Goal: Manage account settings

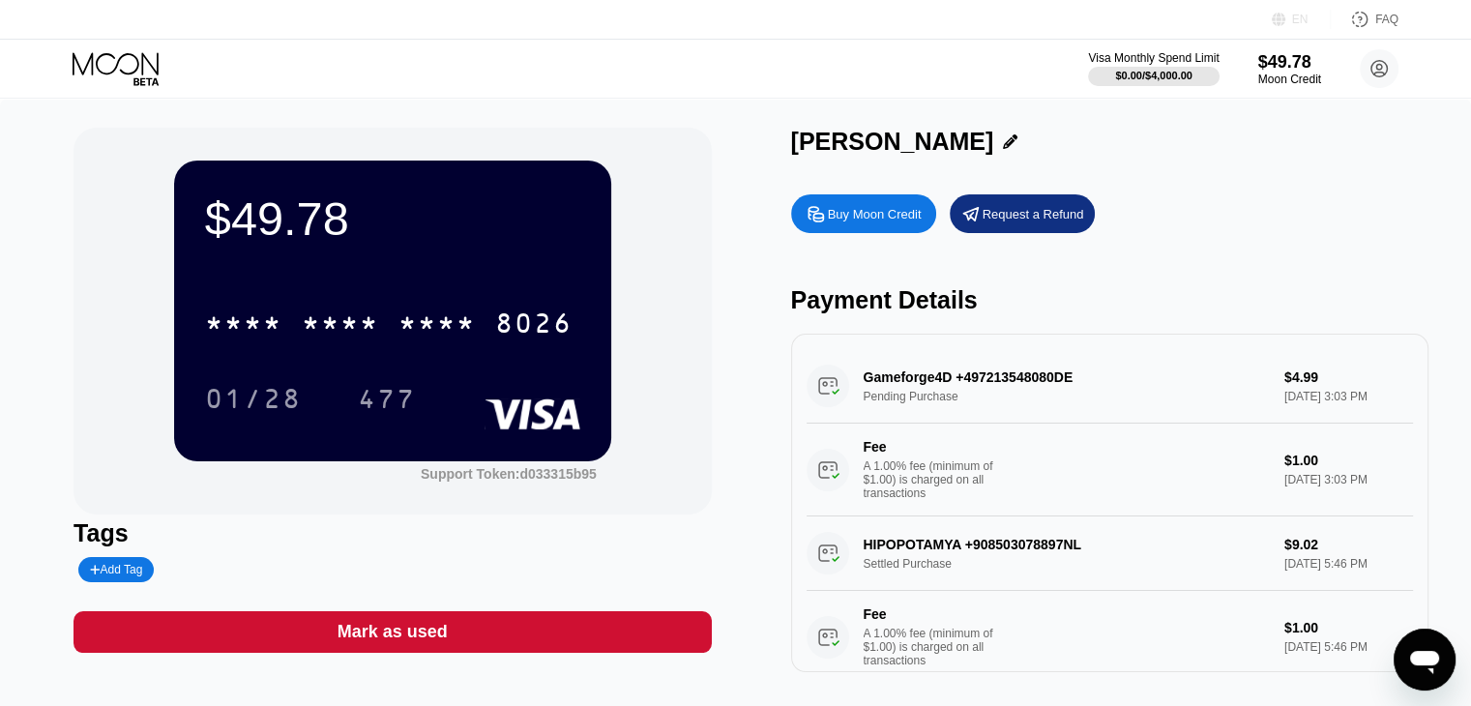
click at [1295, 15] on div "EN" at bounding box center [1300, 20] width 16 height 14
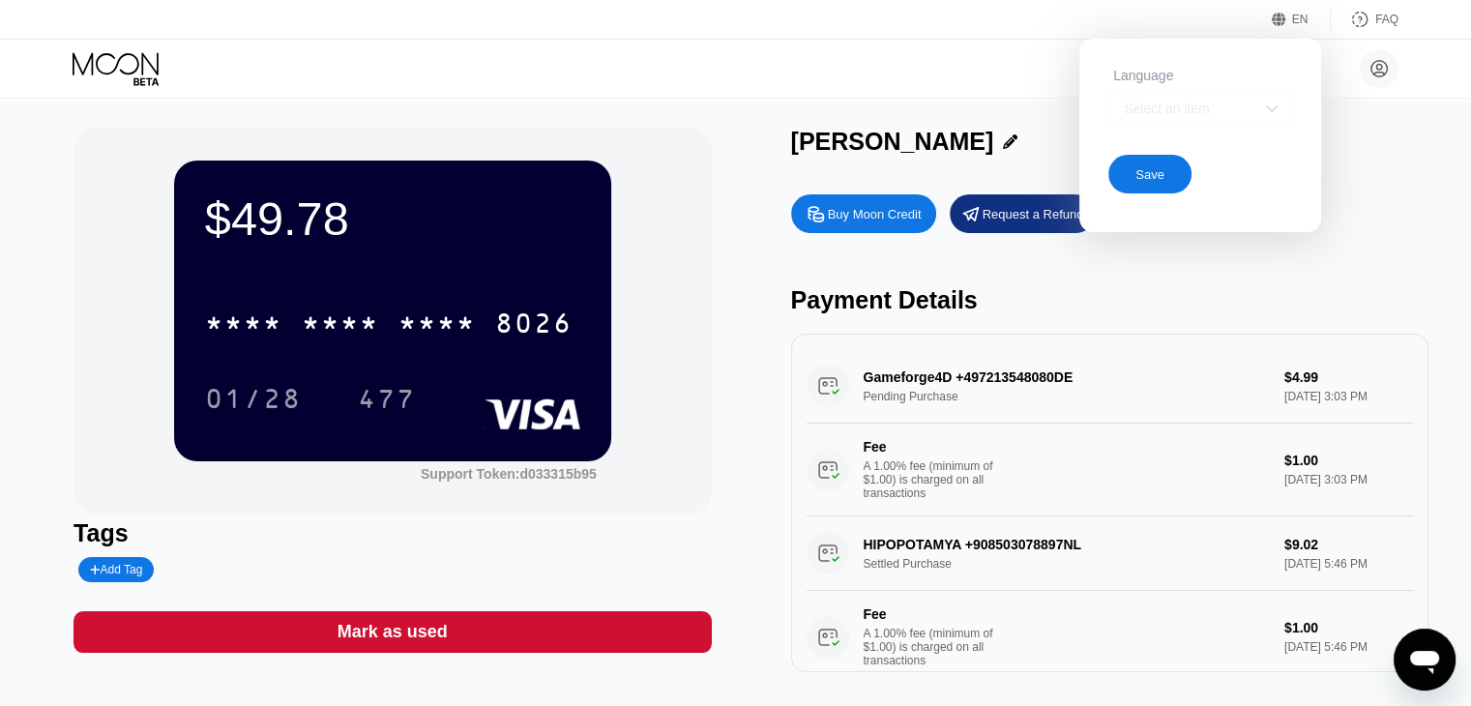
click at [1243, 102] on div "Select an item" at bounding box center [1185, 108] width 133 height 15
click at [1177, 139] on div at bounding box center [1200, 147] width 182 height 39
click at [1173, 160] on div "Save" at bounding box center [1149, 174] width 83 height 39
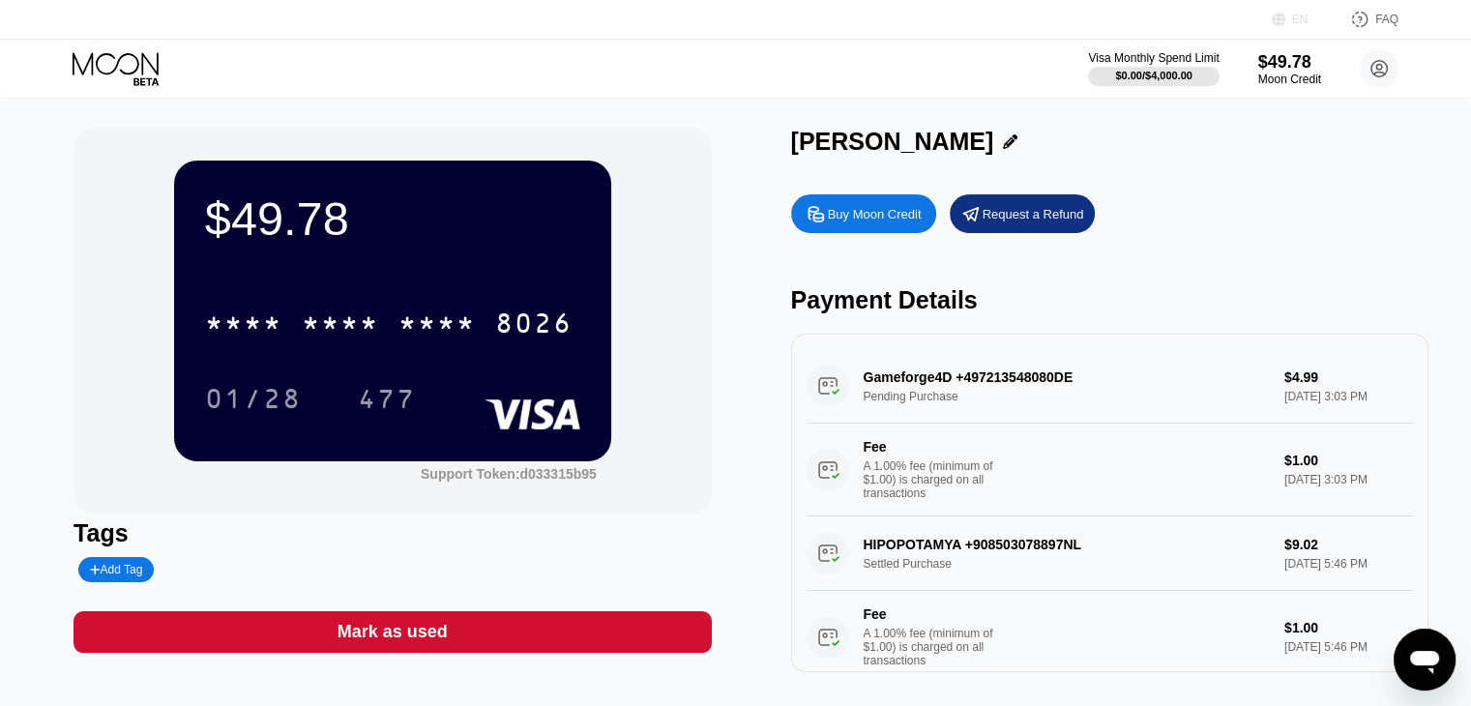
click at [1286, 18] on icon at bounding box center [1279, 20] width 15 height 15
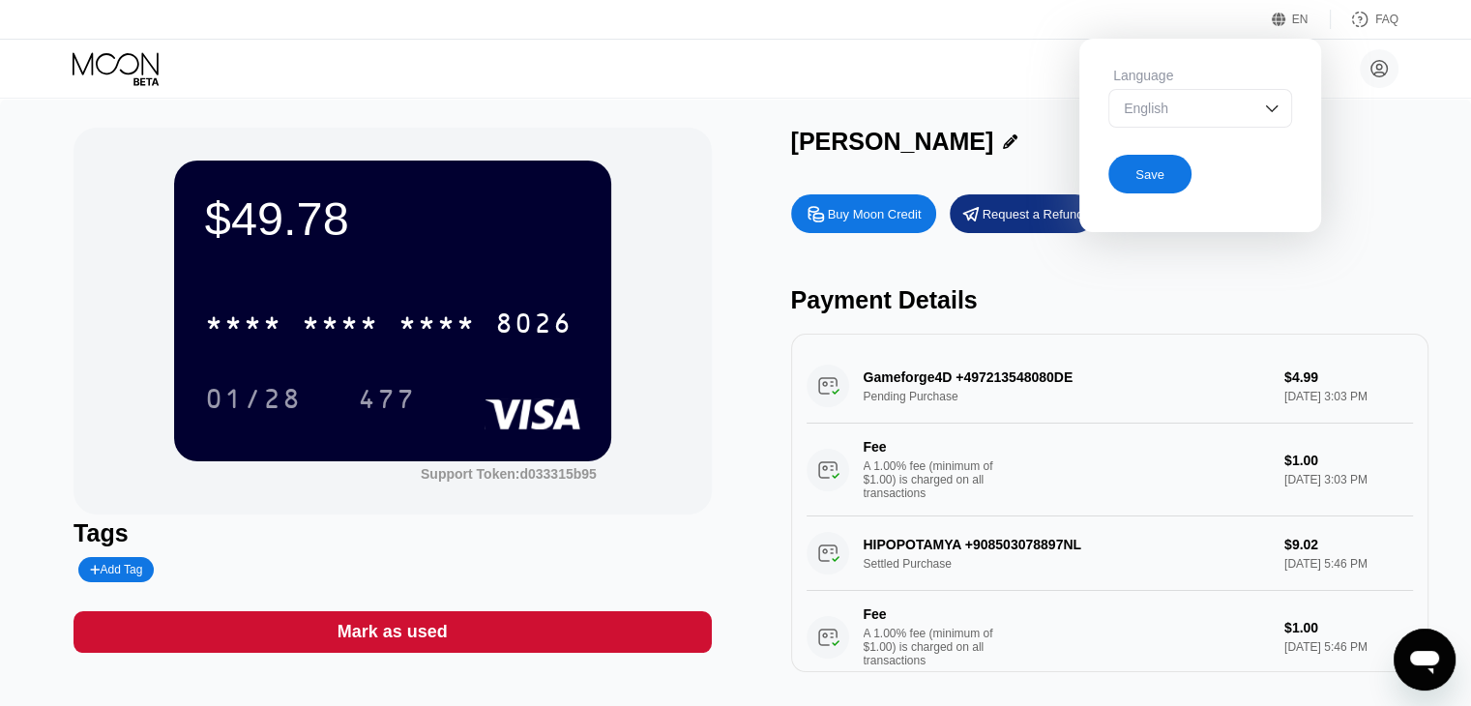
click at [1225, 102] on div "English" at bounding box center [1185, 108] width 133 height 15
click at [1162, 197] on div "Spanish" at bounding box center [1200, 185] width 182 height 39
click at [1239, 121] on div "Spanish" at bounding box center [1200, 108] width 184 height 39
click at [1191, 151] on div "English" at bounding box center [1200, 146] width 162 height 15
click at [1153, 177] on div "Save" at bounding box center [1149, 174] width 29 height 16
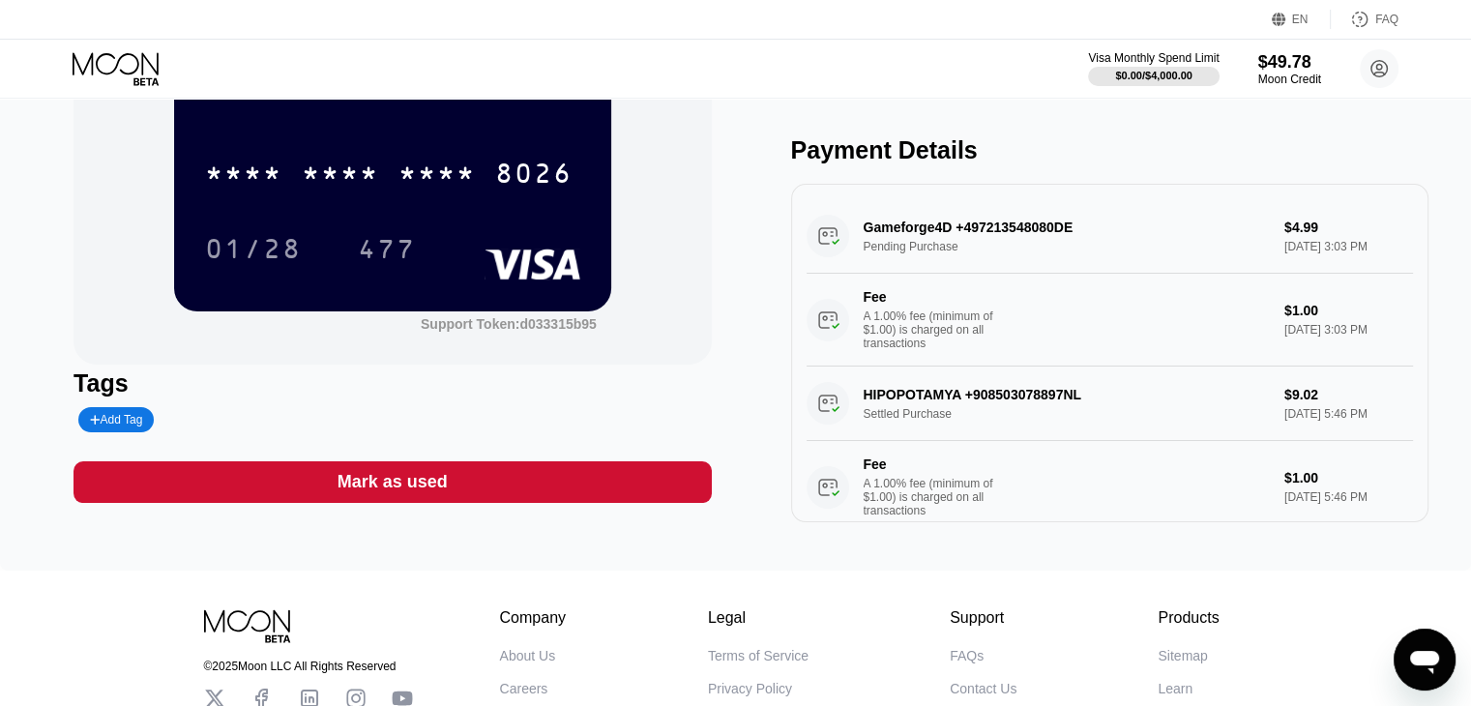
scroll to position [99, 0]
